Goal: Task Accomplishment & Management: Complete application form

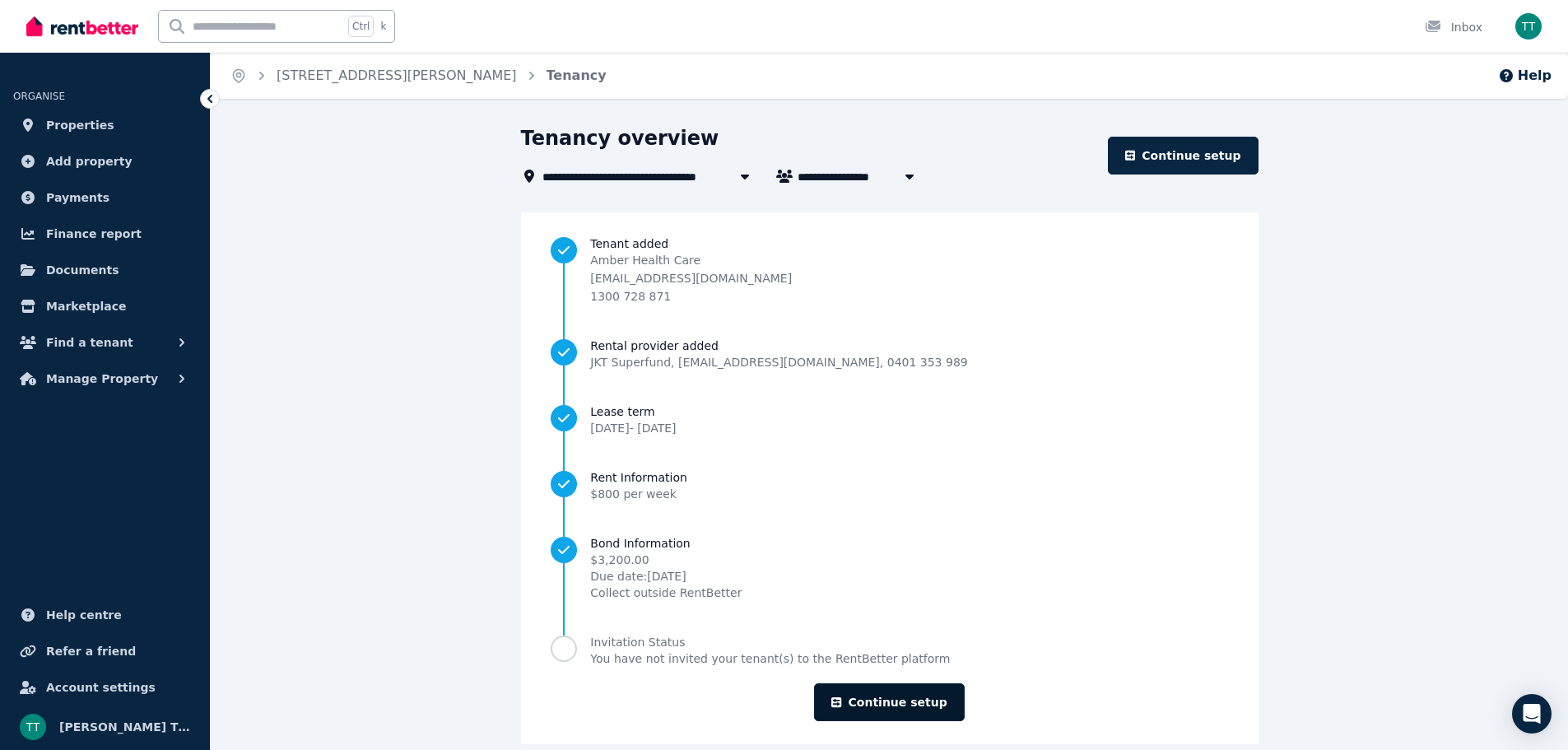
click at [878, 701] on link "Continue setup" at bounding box center [889, 702] width 150 height 38
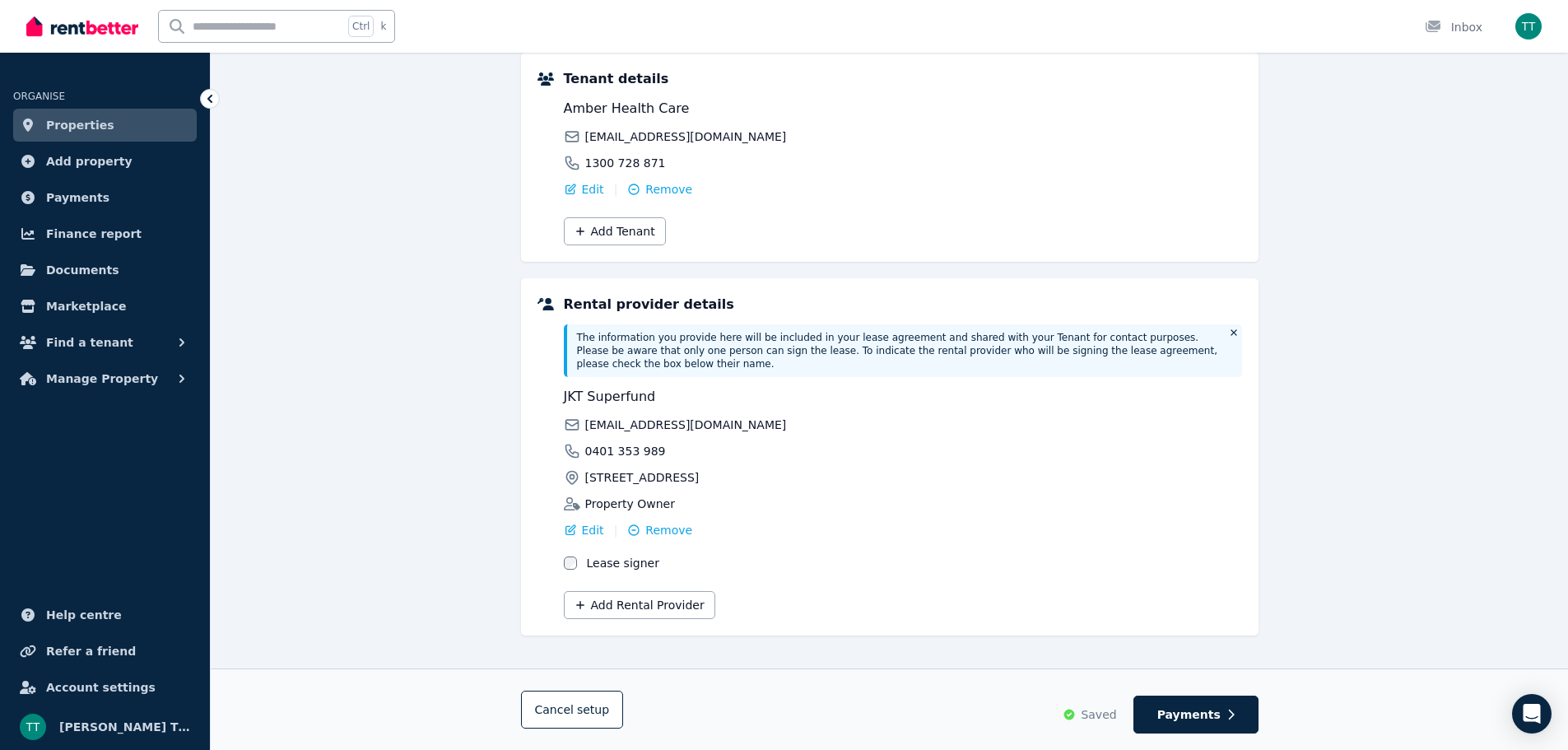
scroll to position [125, 0]
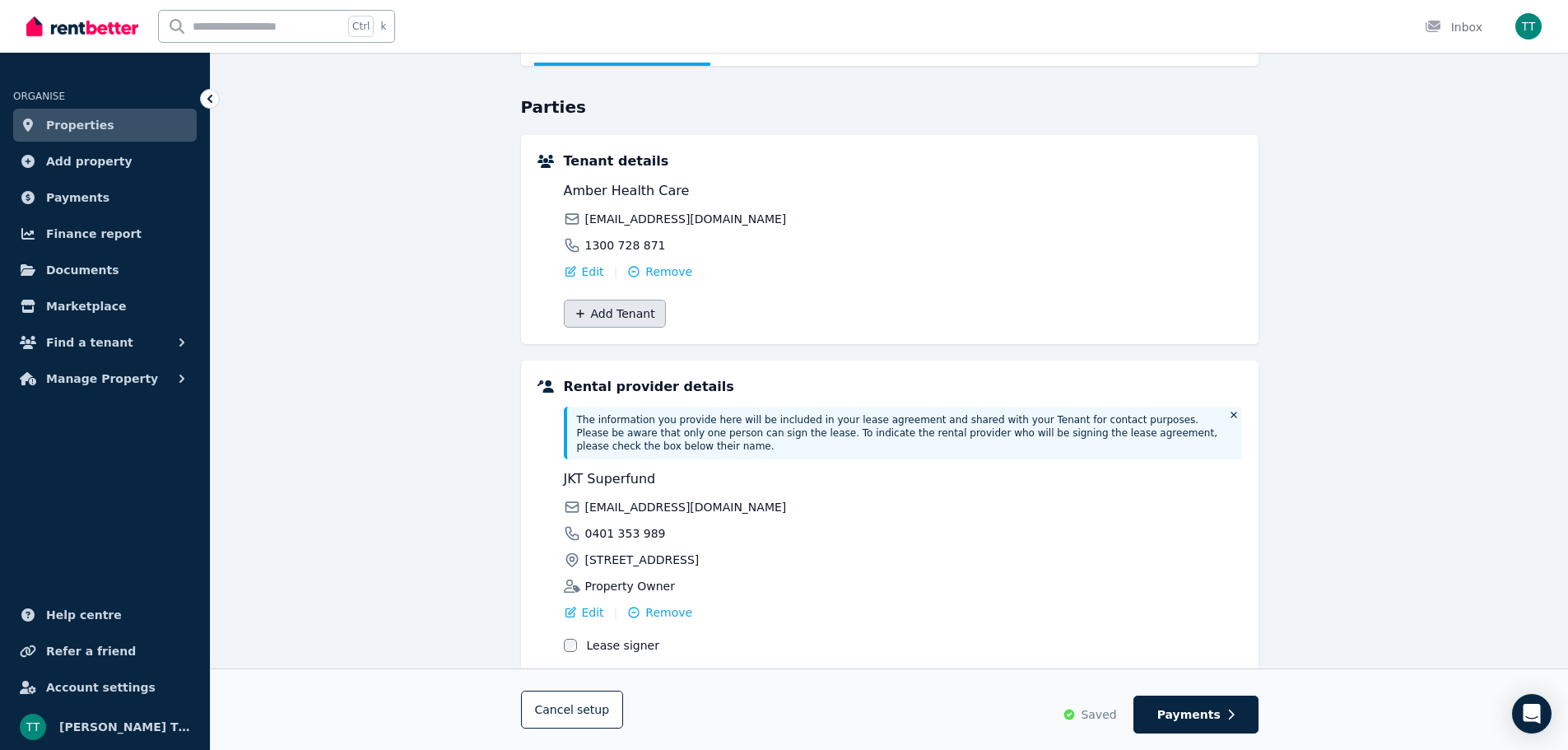
click at [614, 306] on button "Add Tenant" at bounding box center [615, 313] width 102 height 28
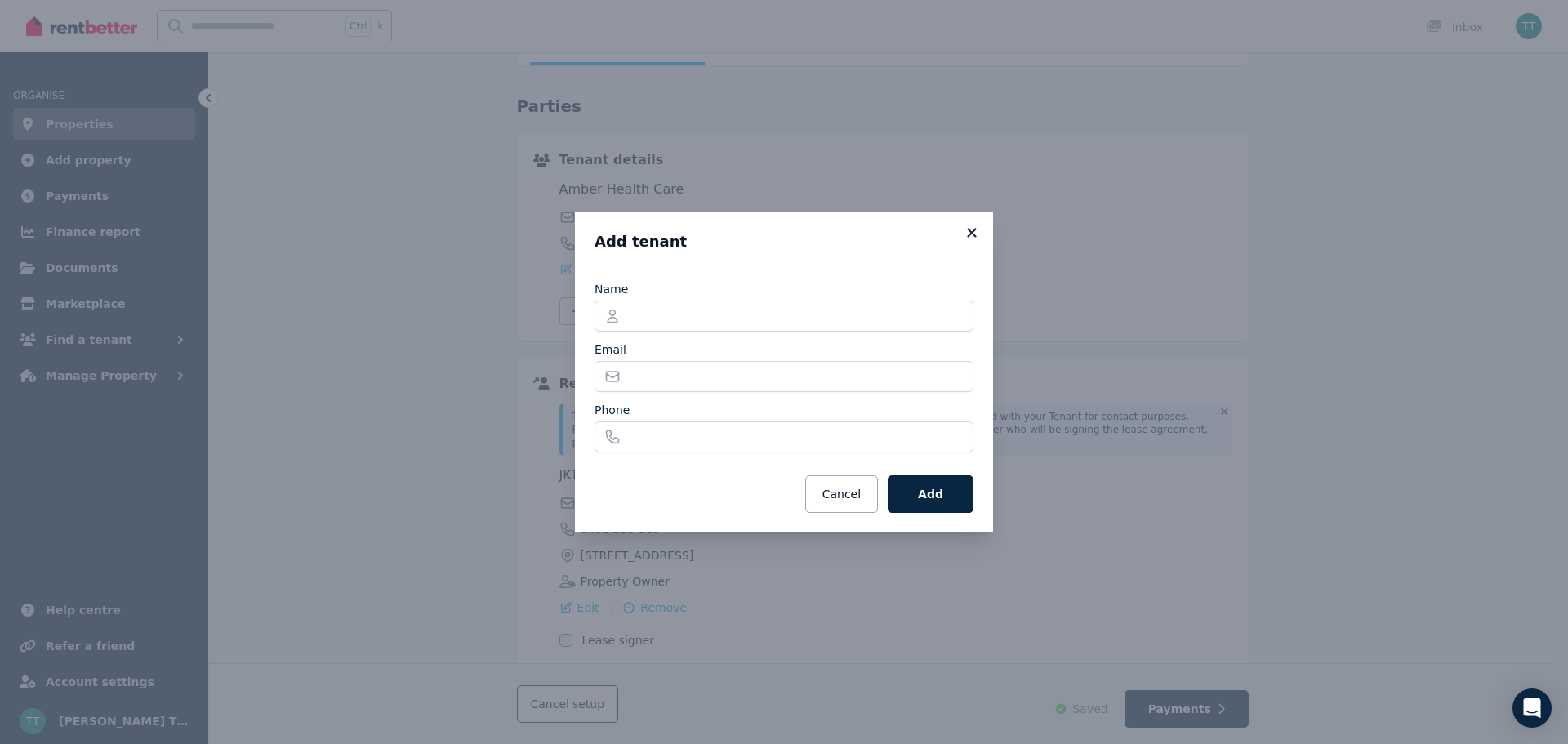
click at [967, 230] on icon at bounding box center [972, 232] width 9 height 9
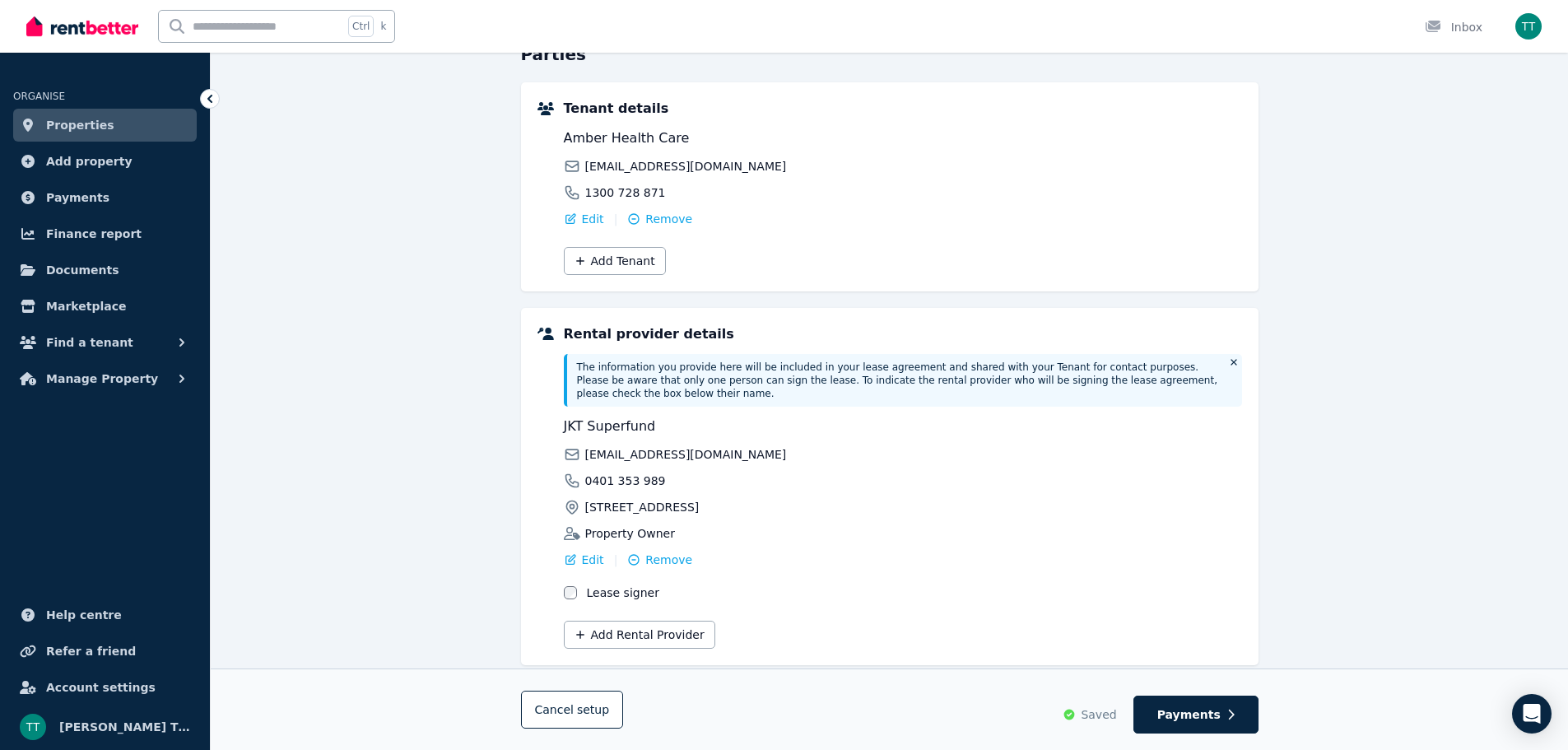
scroll to position [207, 0]
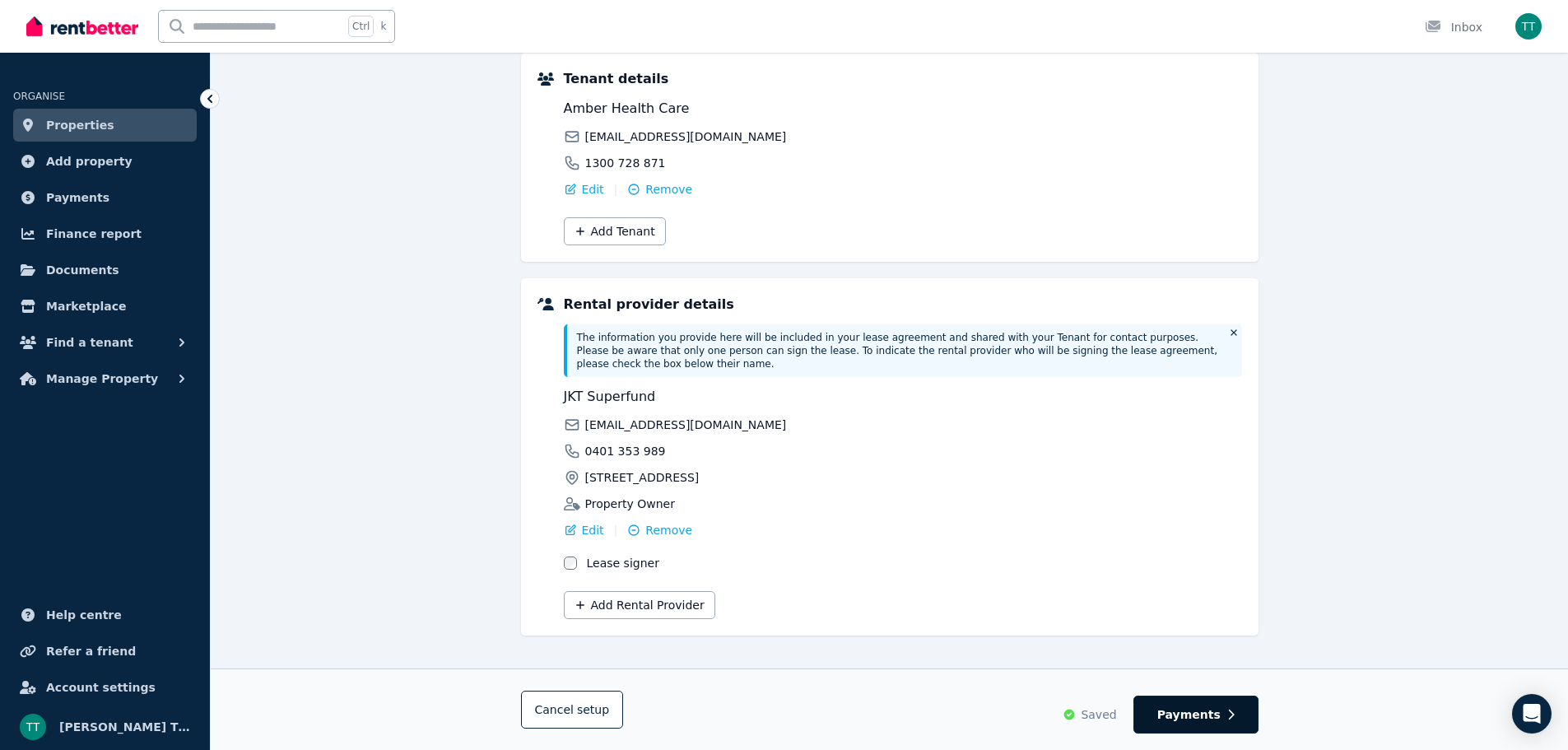
click at [1203, 717] on span "Payments" at bounding box center [1189, 715] width 63 height 16
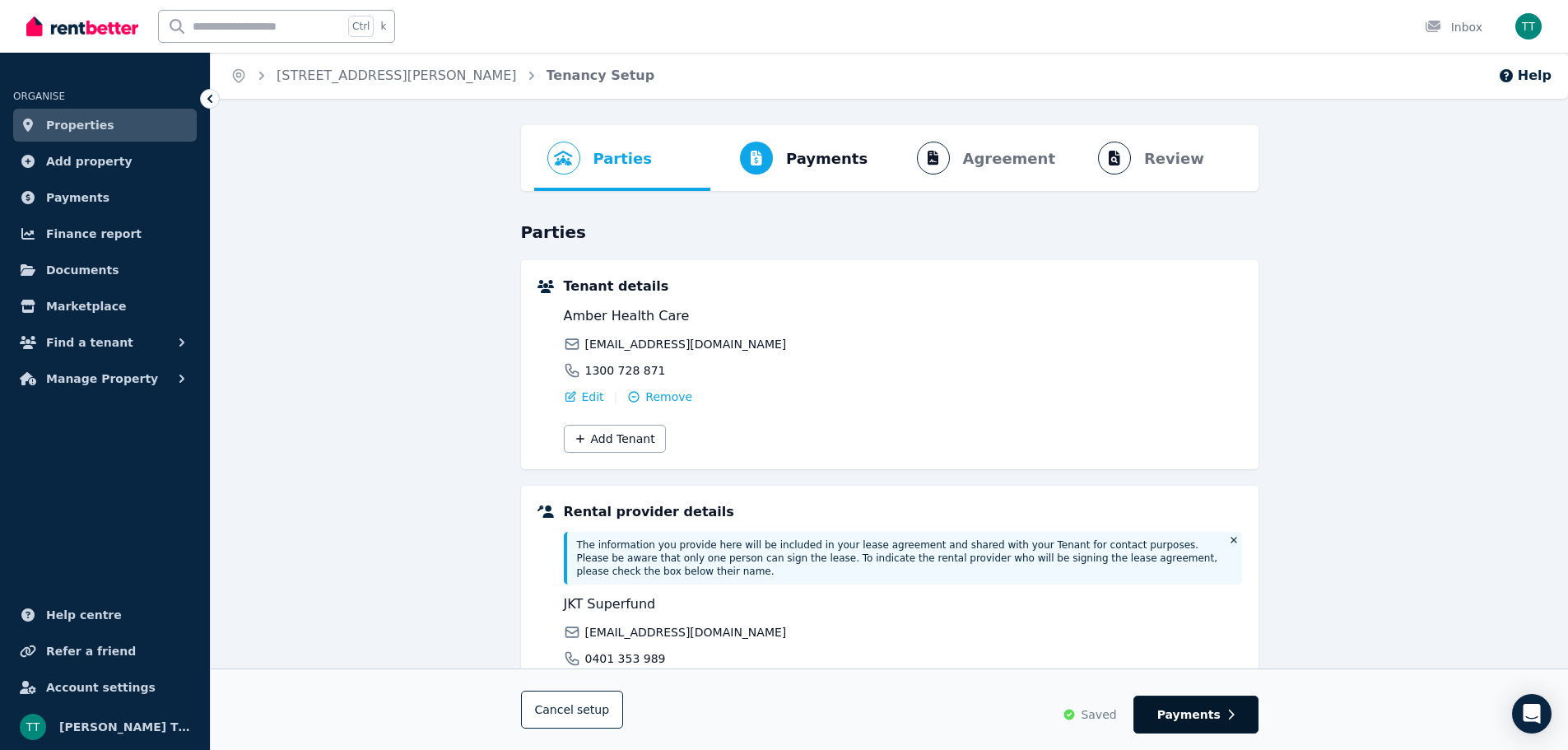
select select "**********"
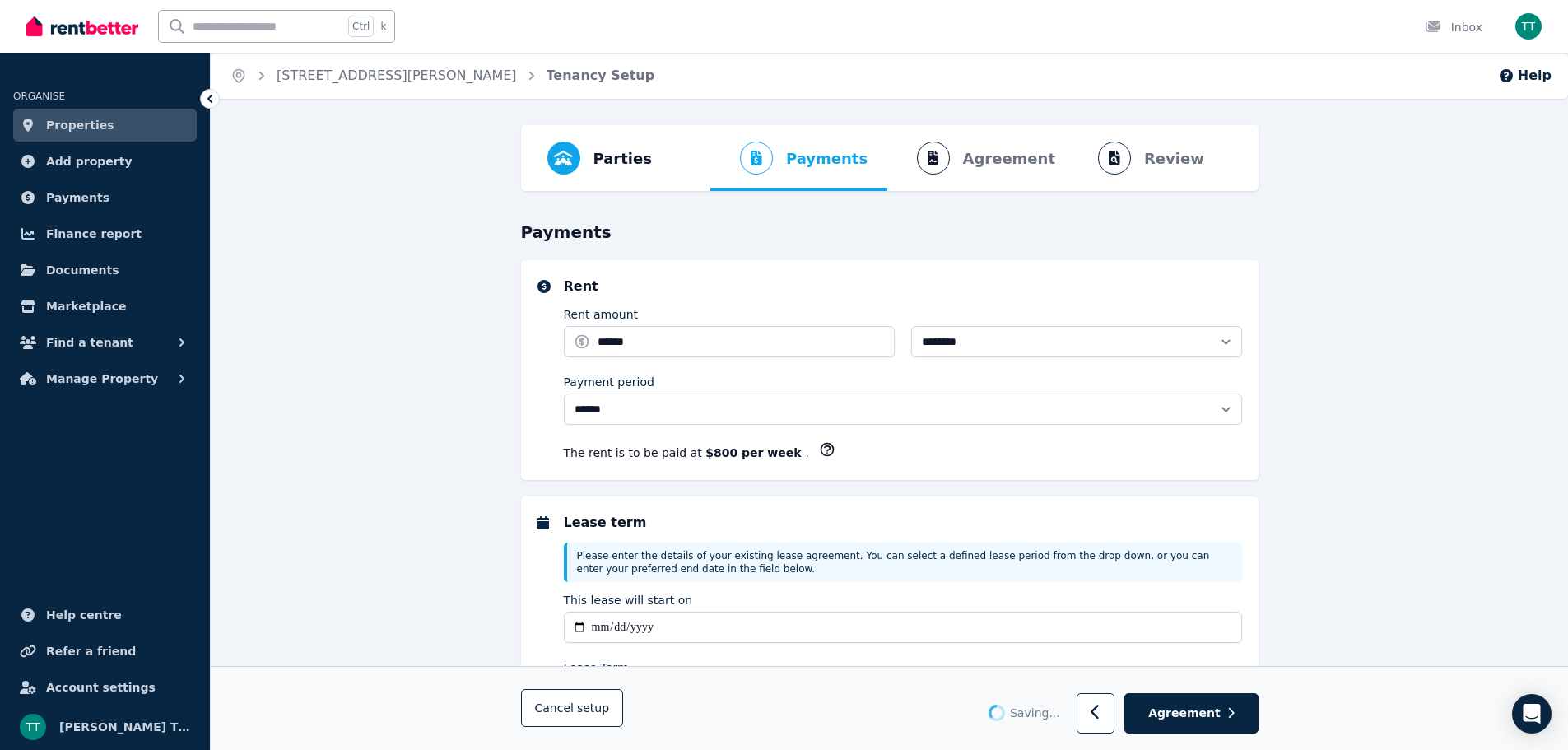
select select "**********"
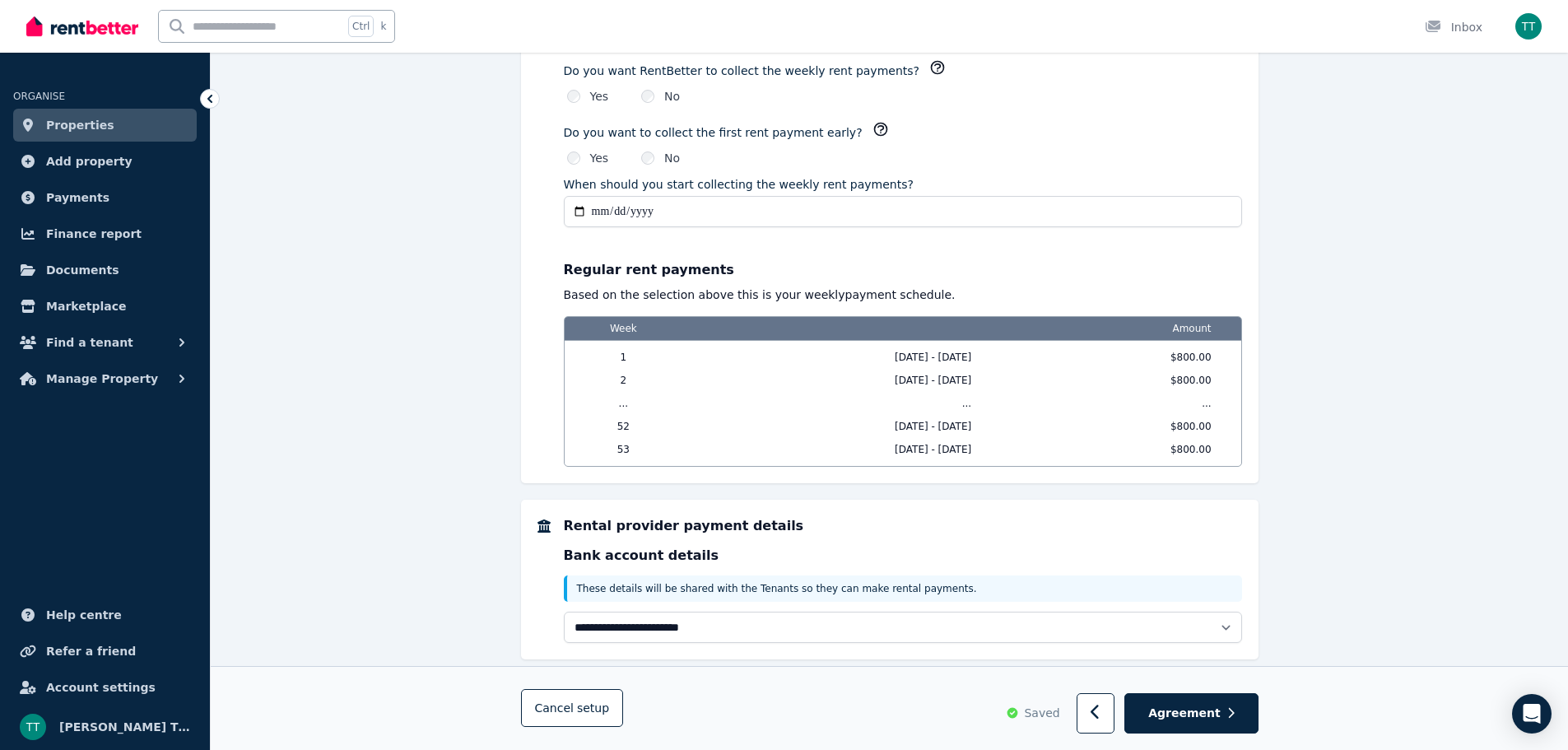
scroll to position [1258, 0]
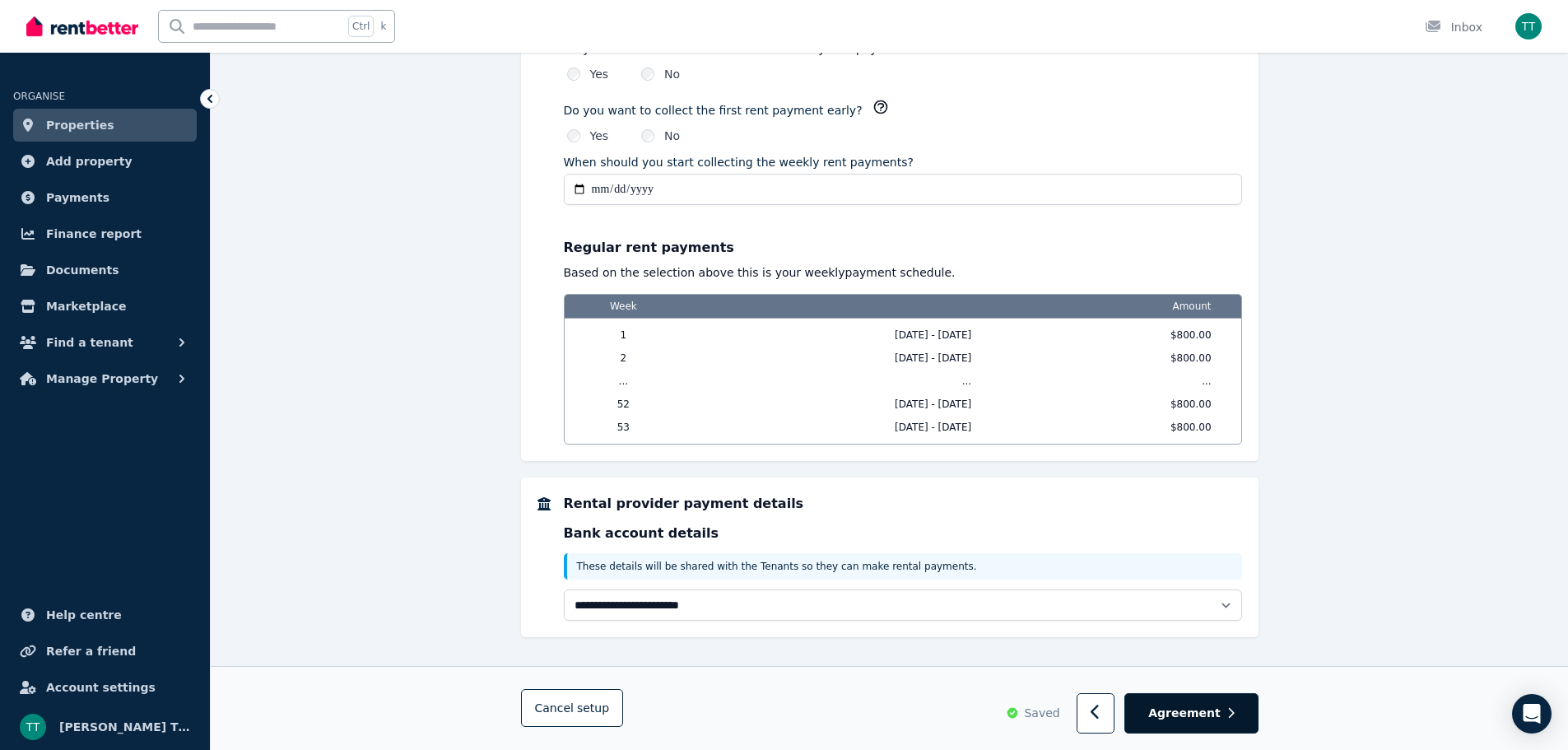
click at [1207, 709] on span "Agreement" at bounding box center [1184, 714] width 72 height 16
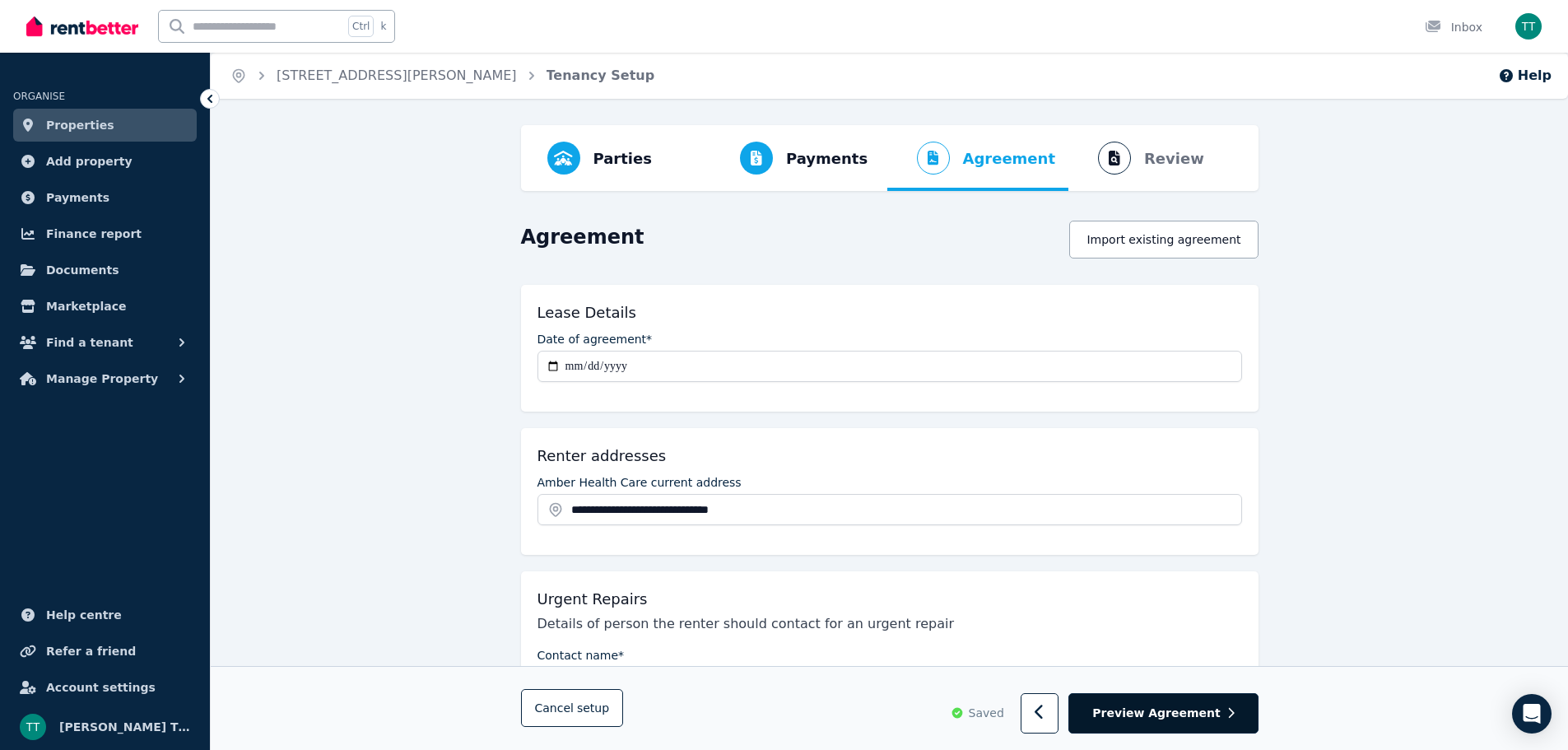
click at [1196, 704] on button "Preview Agreement" at bounding box center [1163, 714] width 189 height 41
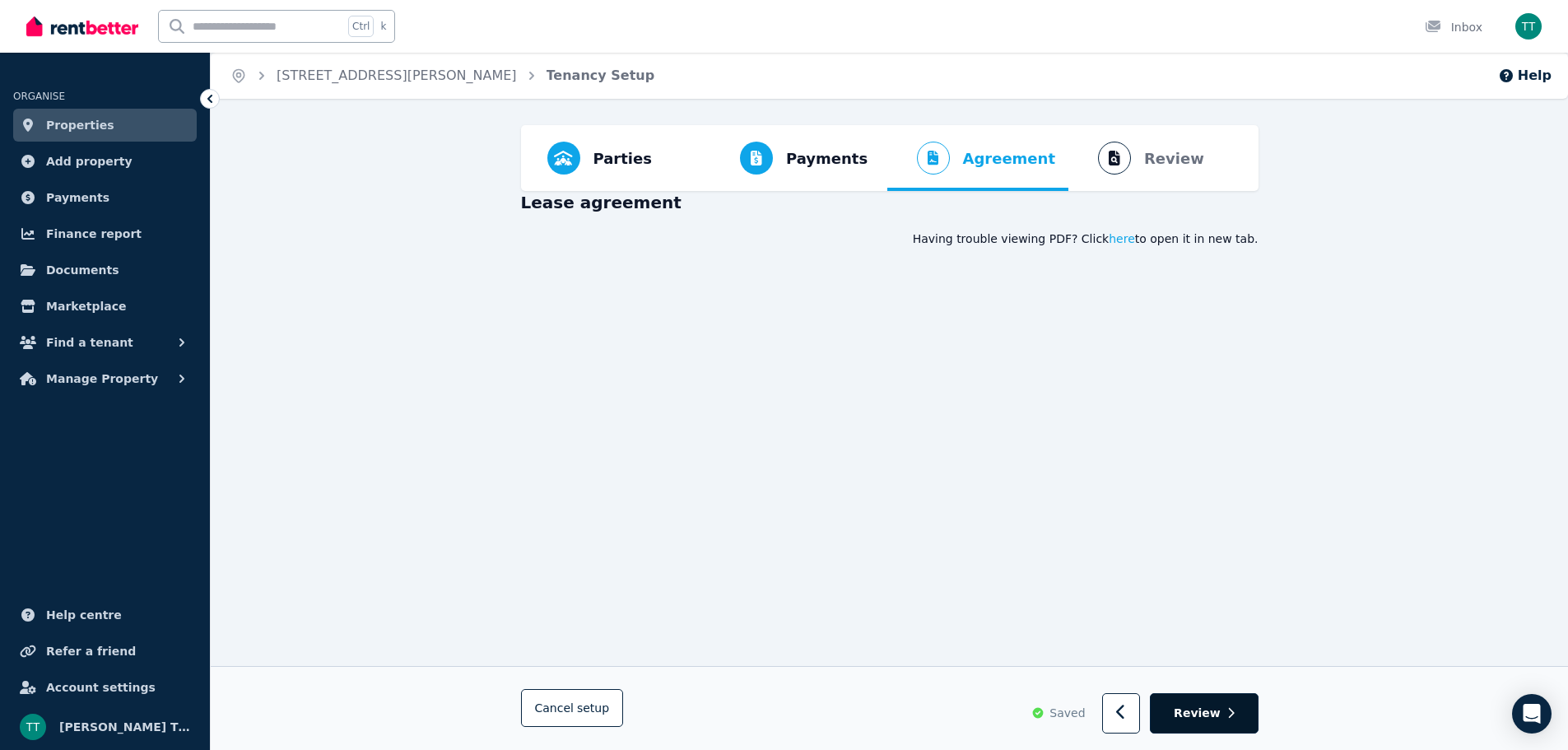
click at [1215, 708] on span "Review" at bounding box center [1198, 714] width 47 height 16
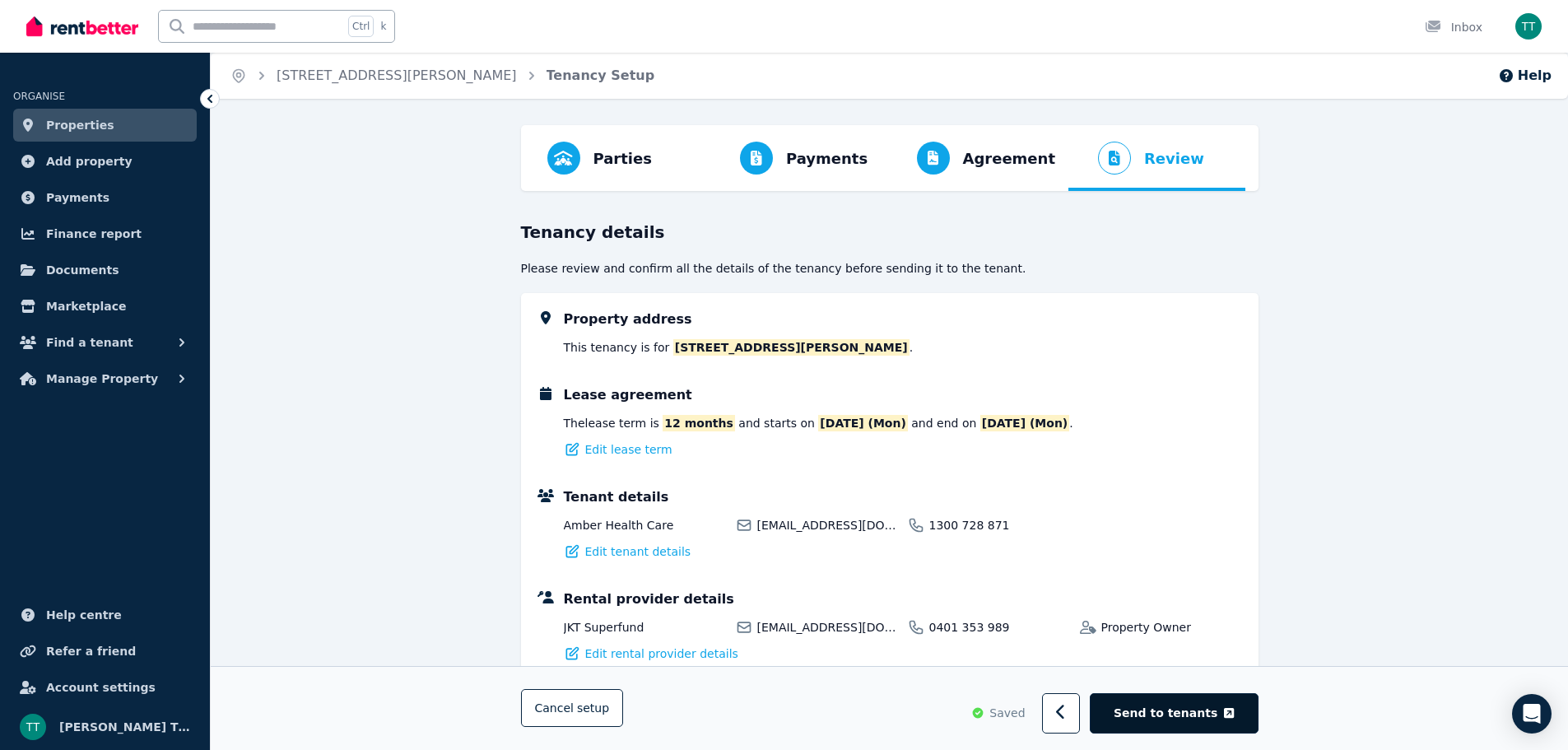
click at [1195, 707] on span "Send to tenants" at bounding box center [1165, 714] width 104 height 16
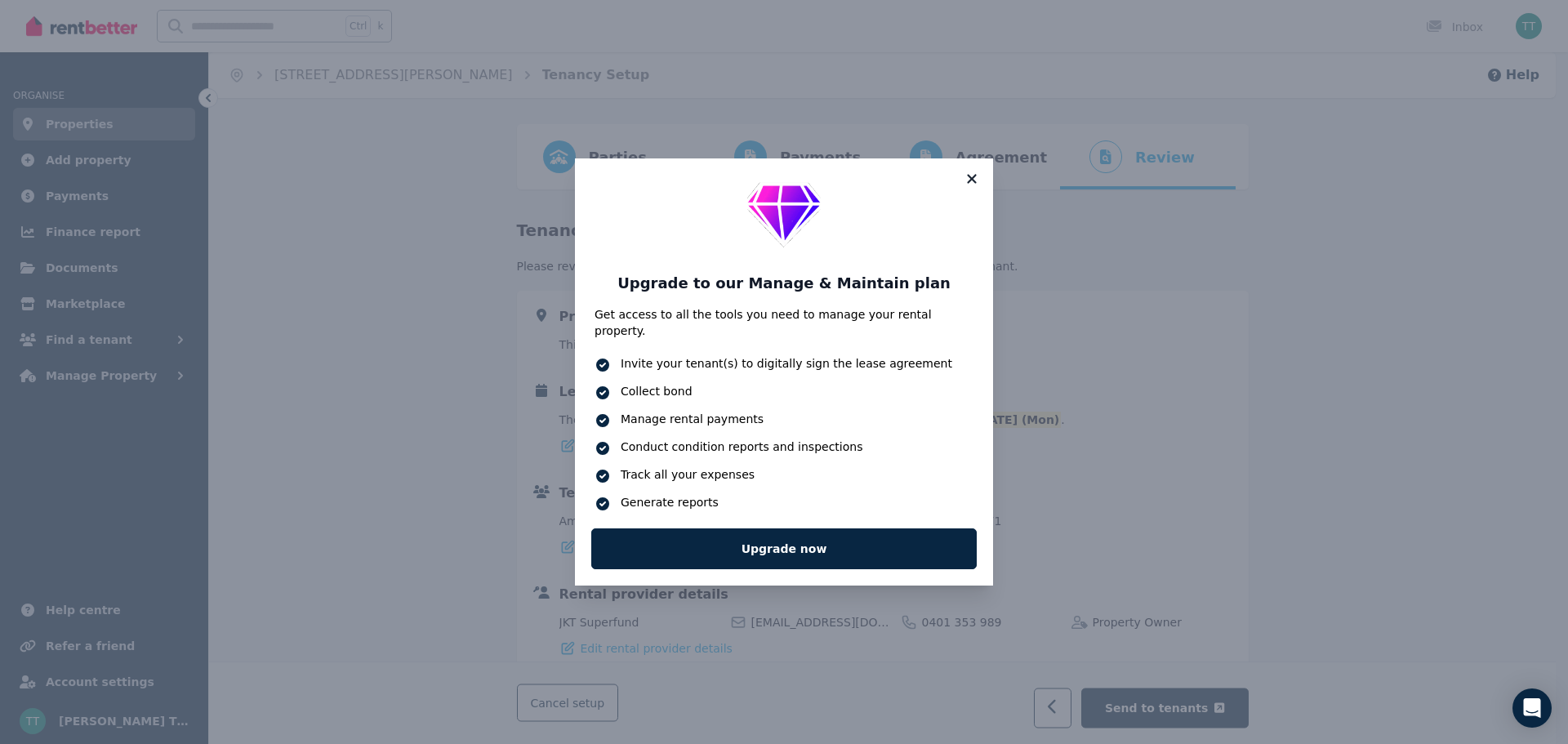
click at [973, 182] on icon at bounding box center [972, 179] width 16 height 14
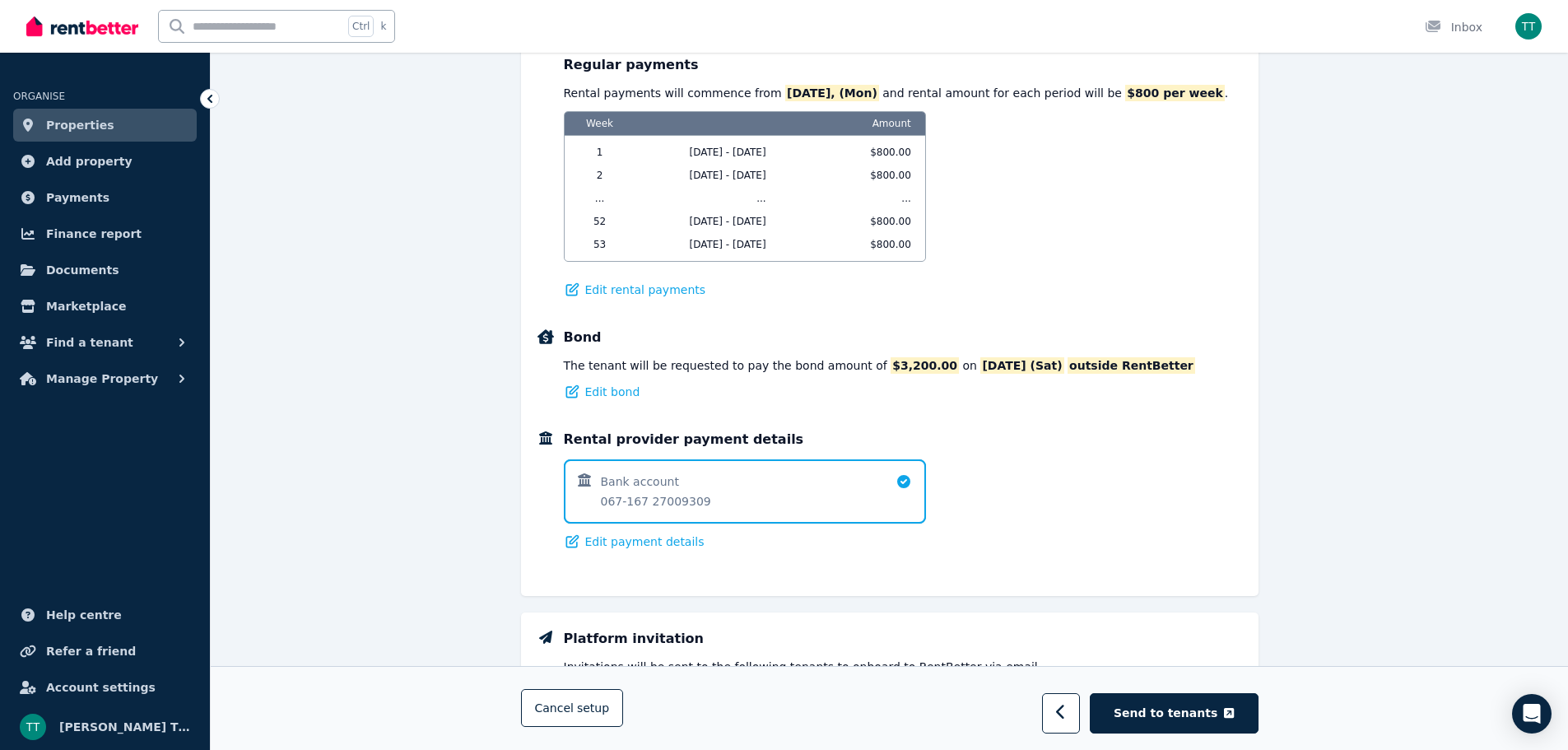
scroll to position [972, 0]
